Goal: Information Seeking & Learning: Learn about a topic

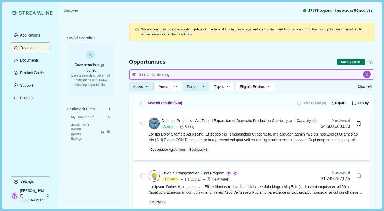
click at [190, 74] on input at bounding box center [252, 74] width 246 height 10
type input "jobs"
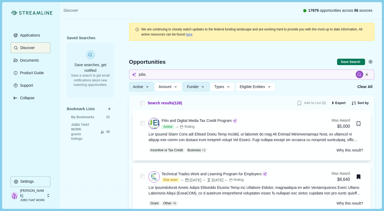
click at [197, 89] on button "Funder" at bounding box center [196, 86] width 26 height 9
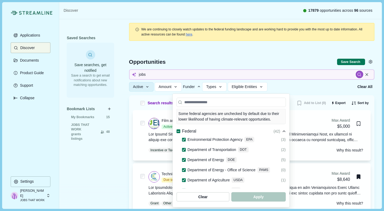
click at [177, 130] on icon at bounding box center [178, 131] width 3 height 3
click at [177, 130] on icon at bounding box center [178, 131] width 3 height 2
click at [286, 200] on span "button" at bounding box center [259, 196] width 54 height 9
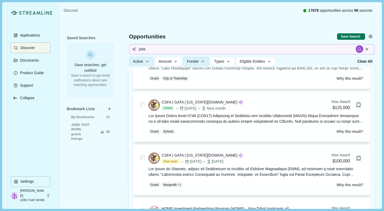
scroll to position [2259, 0]
